Goal: Task Accomplishment & Management: Use online tool/utility

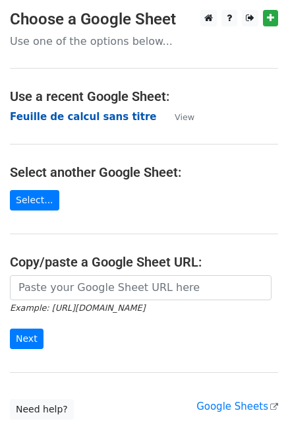
click at [73, 116] on strong "Feuille de calcul sans titre" at bounding box center [83, 117] width 146 height 12
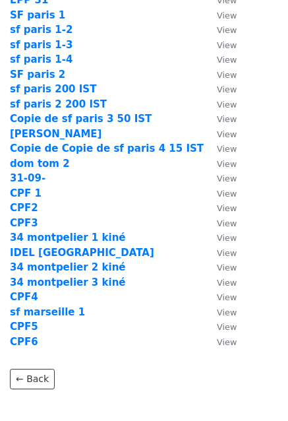
scroll to position [262, 0]
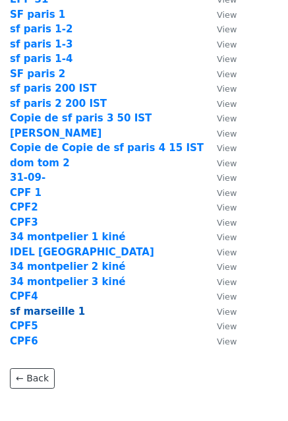
click at [51, 309] on strong "sf marseille 1" at bounding box center [47, 311] width 75 height 12
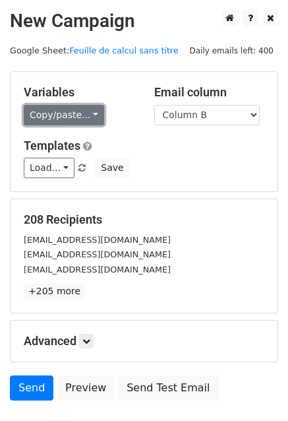
click at [61, 115] on link "Copy/paste..." at bounding box center [64, 115] width 80 height 20
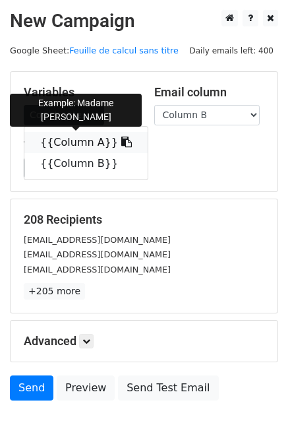
click at [63, 142] on link "{{Column A}}" at bounding box center [85, 142] width 123 height 21
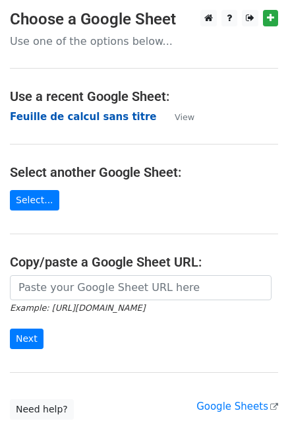
click at [49, 115] on strong "Feuille de calcul sans titre" at bounding box center [83, 117] width 146 height 12
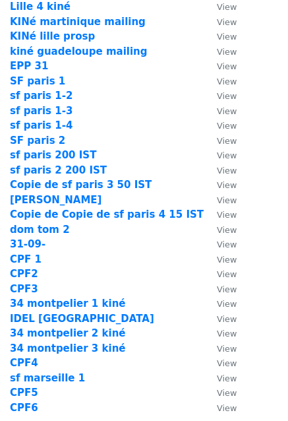
scroll to position [334, 0]
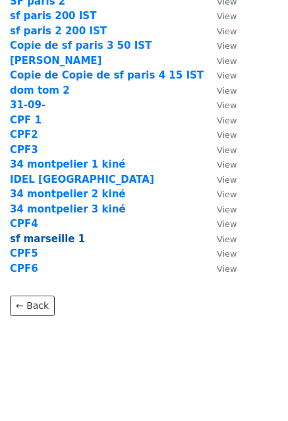
click at [56, 235] on strong "sf marseille 1" at bounding box center [47, 239] width 75 height 12
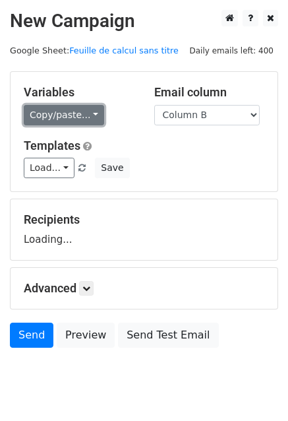
click at [40, 110] on link "Copy/paste..." at bounding box center [64, 115] width 80 height 20
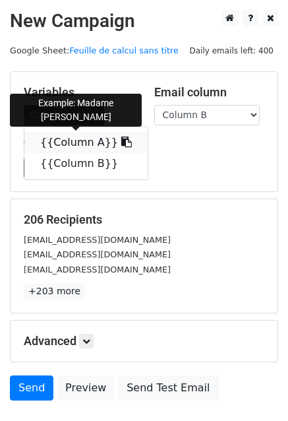
click at [62, 144] on link "{{Column A}}" at bounding box center [85, 142] width 123 height 21
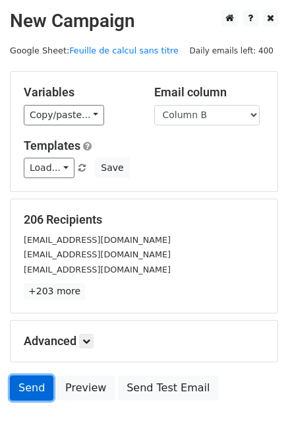
click at [36, 392] on link "Send" at bounding box center [32, 387] width 44 height 25
